Goal: Transaction & Acquisition: Purchase product/service

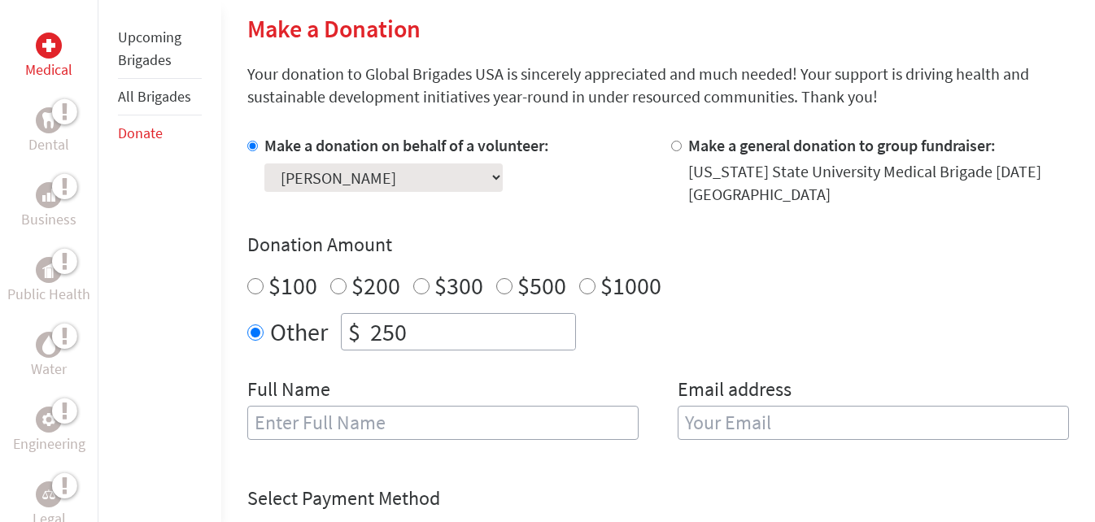
scroll to position [1, 0]
click at [412, 420] on input "text" at bounding box center [442, 423] width 391 height 34
type input "[PERSON_NAME]"
click at [810, 423] on input "email" at bounding box center [873, 423] width 391 height 34
type input "[EMAIL_ADDRESS][DOMAIN_NAME]"
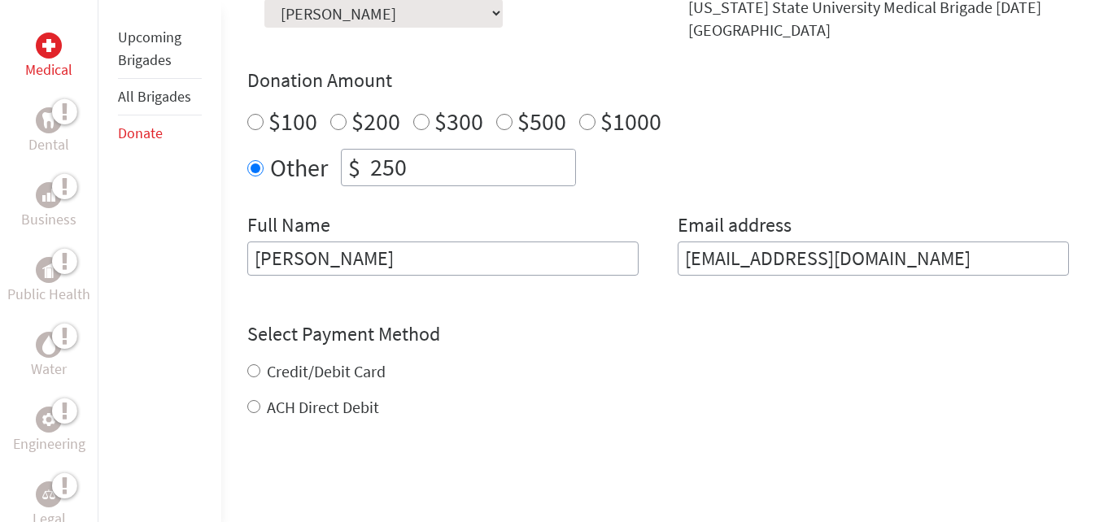
scroll to position [557, 0]
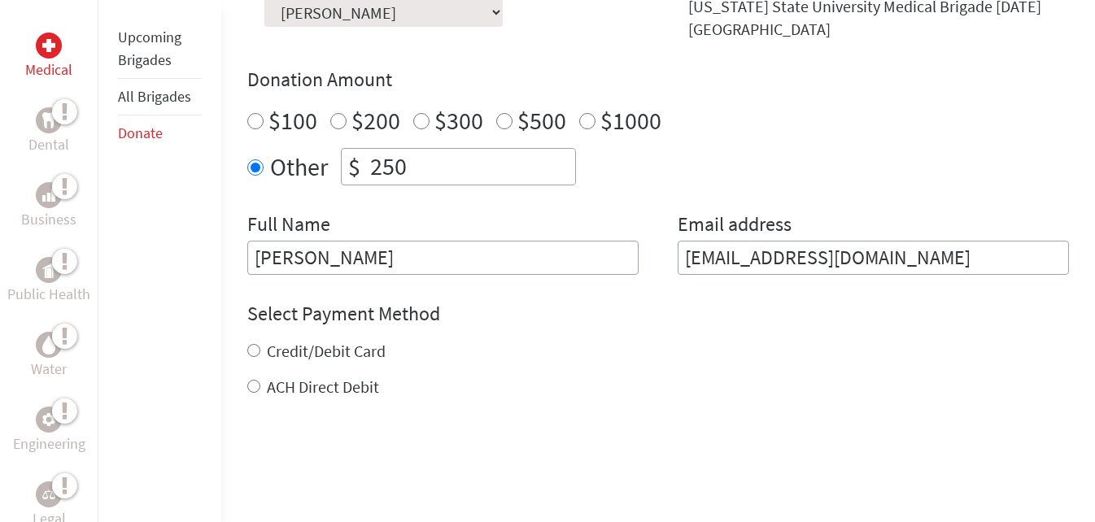
click at [290, 374] on div "Credit/Debit Card ACH Direct Debit" at bounding box center [658, 369] width 822 height 59
click at [269, 360] on label "Credit/Debit Card" at bounding box center [326, 351] width 119 height 20
click at [260, 357] on input "Credit/Debit Card" at bounding box center [253, 350] width 13 height 13
radio input "true"
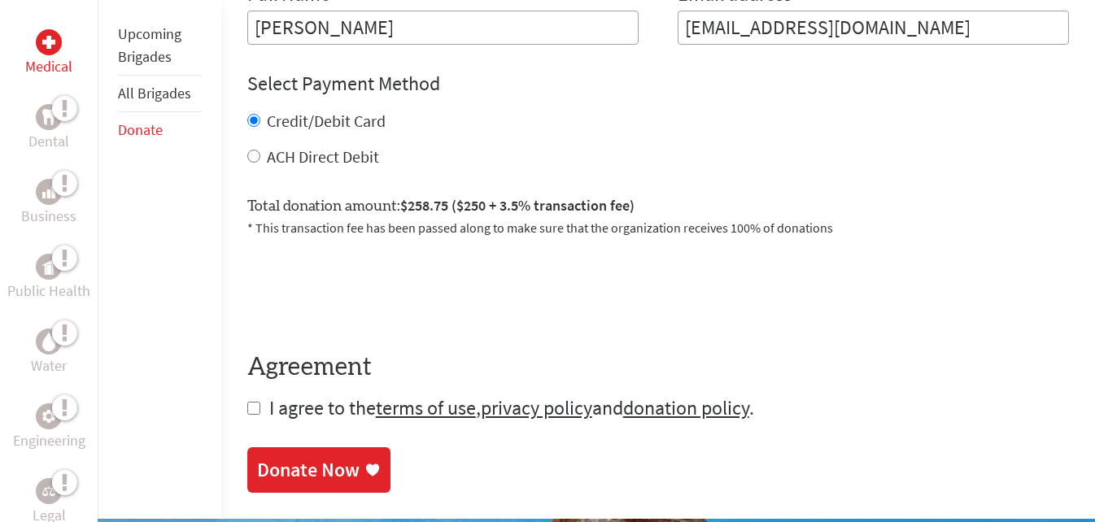
scroll to position [790, 0]
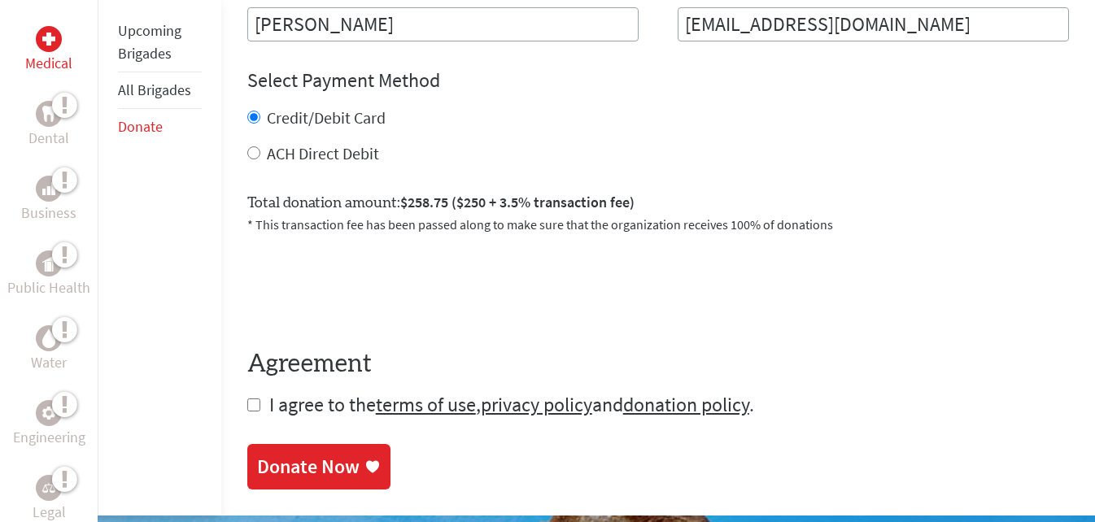
click at [253, 404] on input "checkbox" at bounding box center [253, 405] width 13 height 13
checkbox input "true"
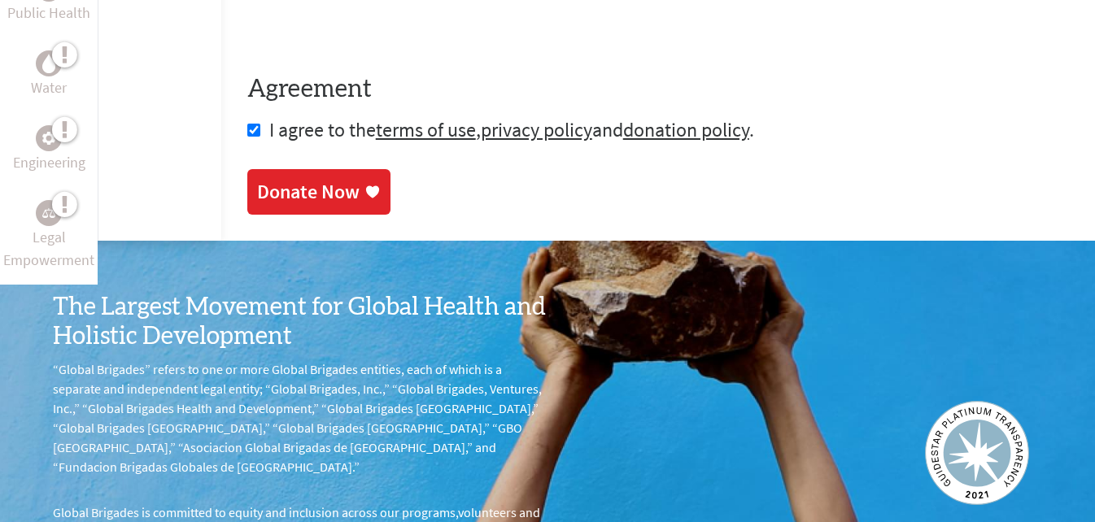
scroll to position [1081, 0]
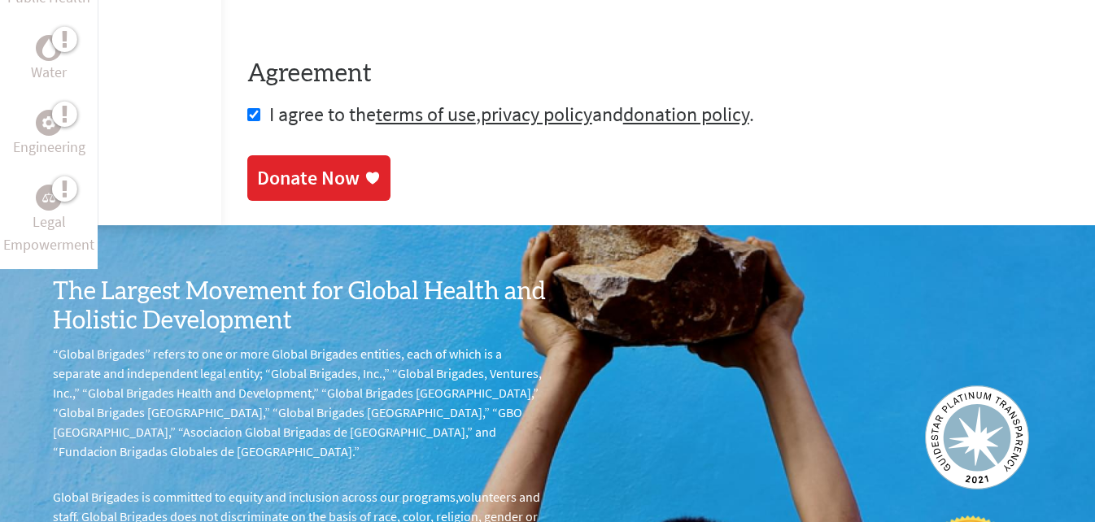
click at [352, 190] on div "Donate Now" at bounding box center [308, 178] width 103 height 26
